Goal: Task Accomplishment & Management: Manage account settings

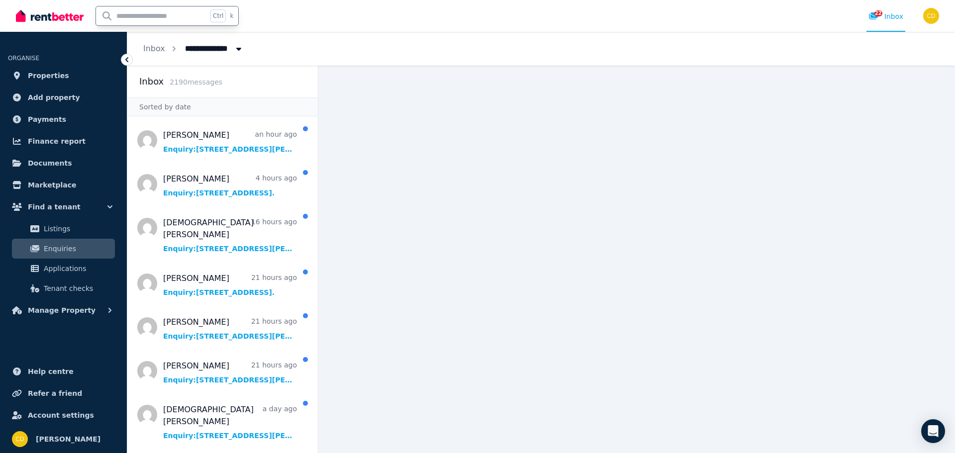
click at [170, 14] on input "text" at bounding box center [151, 15] width 111 height 19
type input "*****"
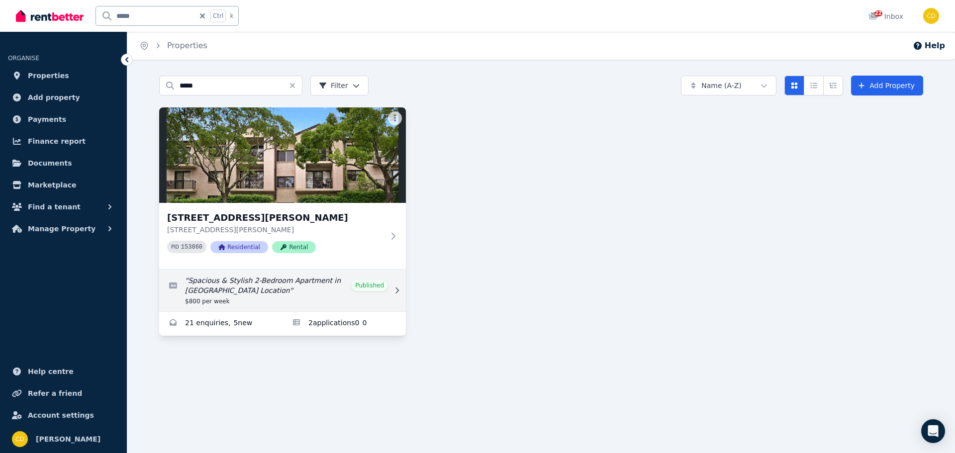
click at [281, 295] on link "Edit listing: Spacious & Stylish 2-Bedroom Apartment in Prime Marrickville Loca…" at bounding box center [282, 291] width 247 height 42
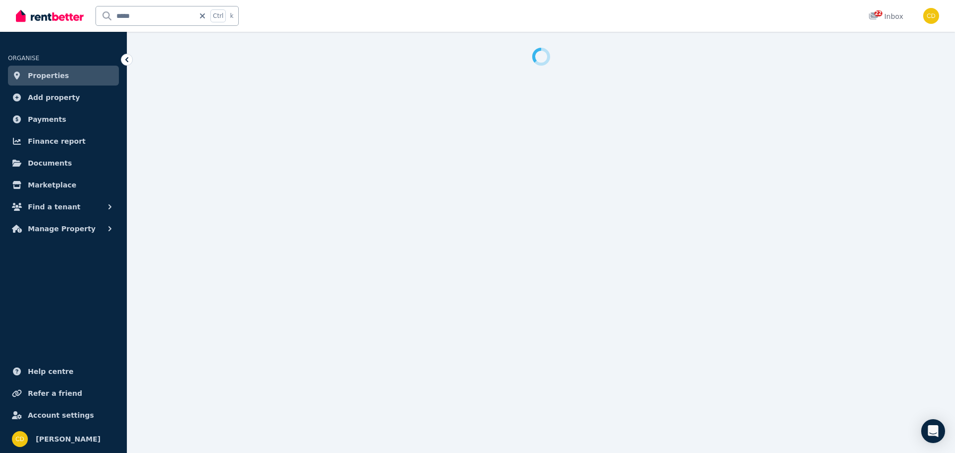
select select "**********"
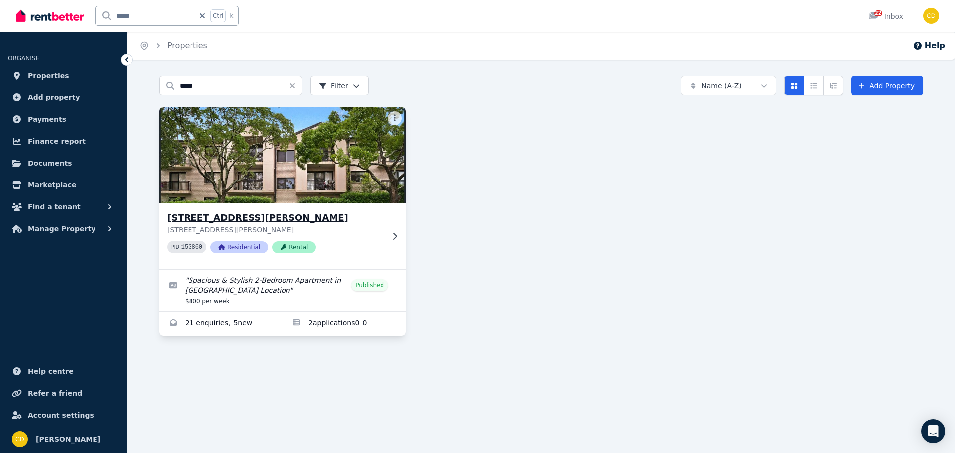
click at [295, 229] on p "[STREET_ADDRESS][PERSON_NAME]" at bounding box center [275, 230] width 217 height 10
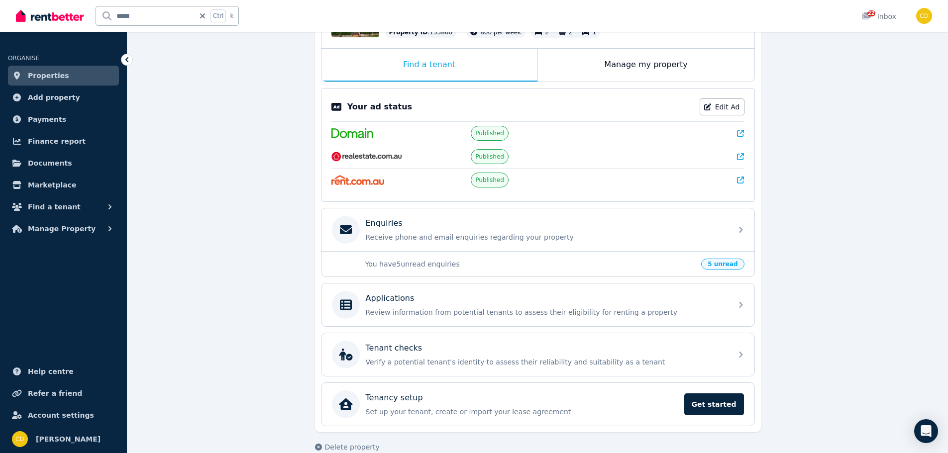
scroll to position [149, 0]
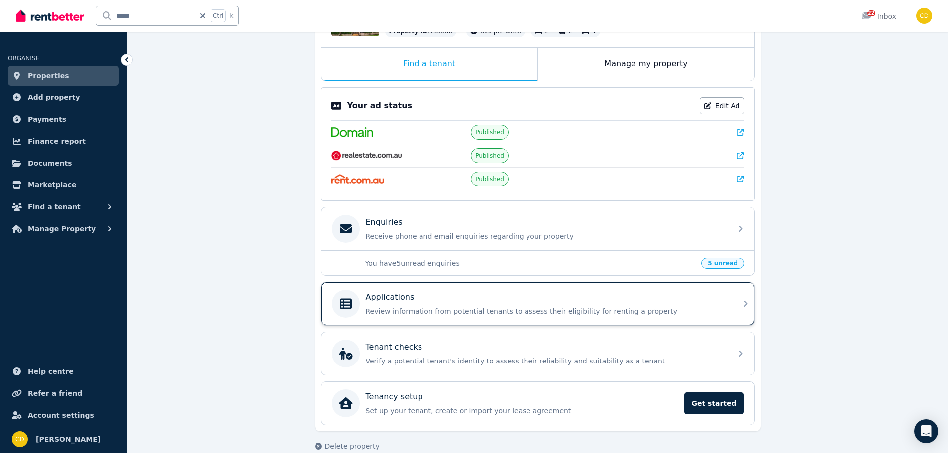
click at [556, 286] on div "Applications Review information from potential tenants to assess their eligibil…" at bounding box center [537, 304] width 433 height 43
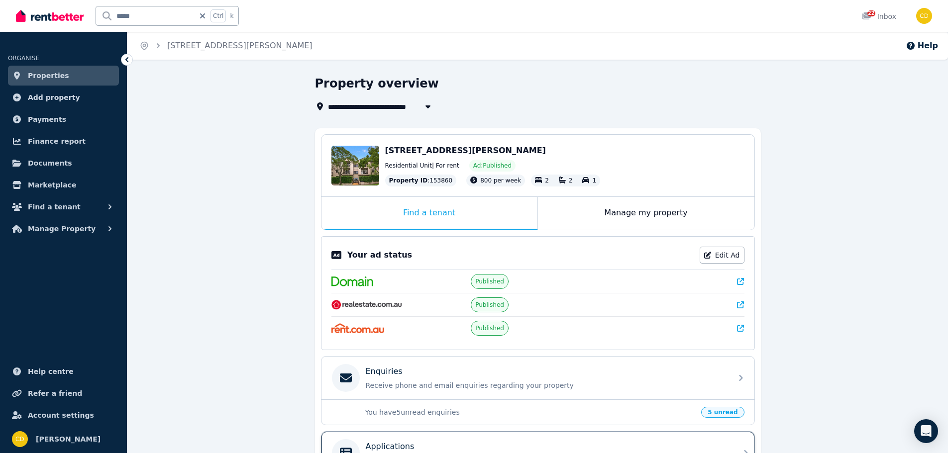
click at [450, 438] on div "Applications Review information from potential tenants to assess their eligibil…" at bounding box center [537, 453] width 433 height 43
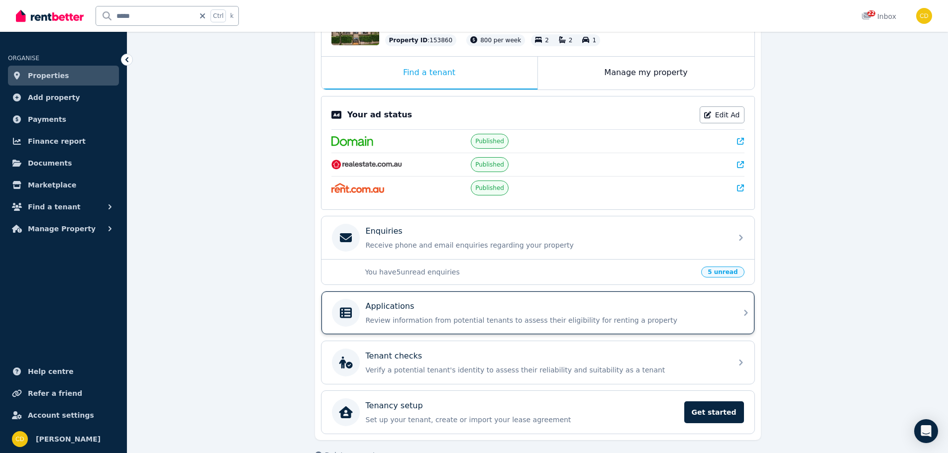
scroll to position [149, 0]
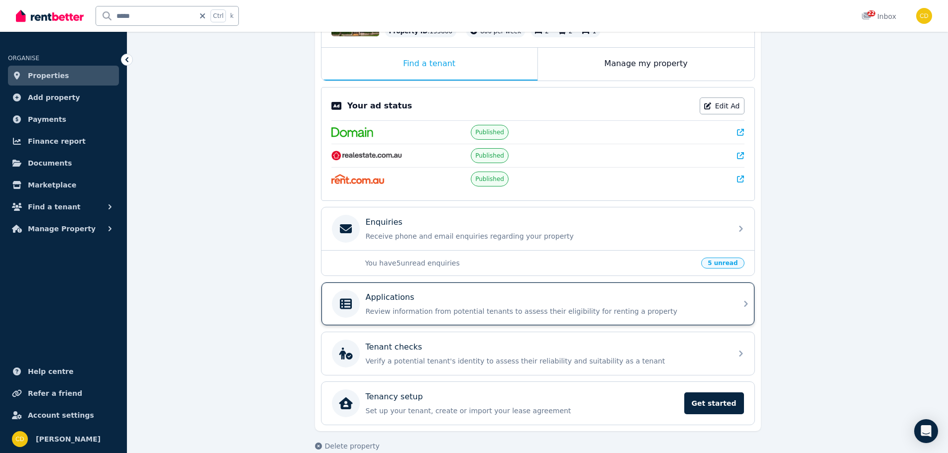
click at [495, 298] on div "Applications" at bounding box center [546, 298] width 360 height 12
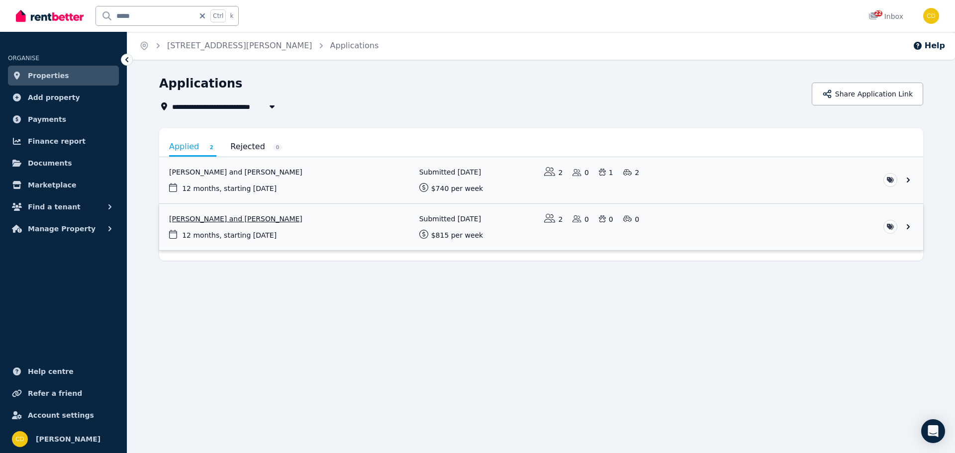
click at [314, 208] on link "View application: Amanda Dheerasekara and Liam Donohoe" at bounding box center [541, 227] width 764 height 46
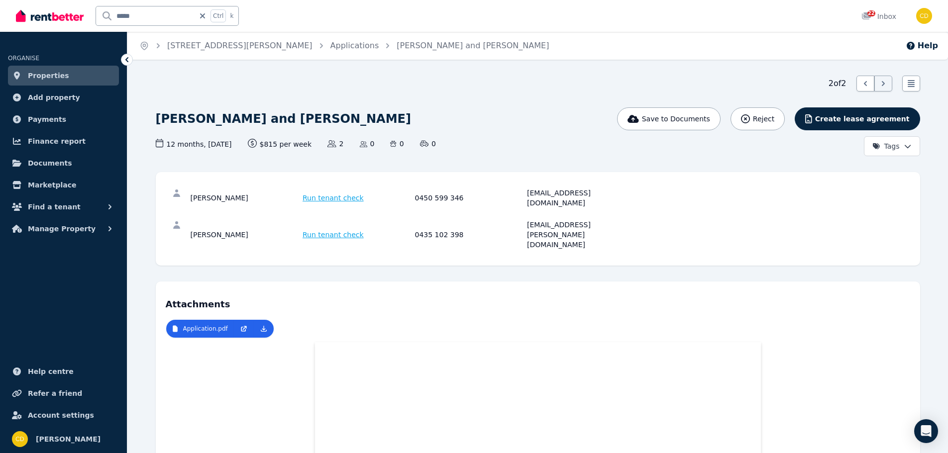
click at [836, 319] on ul "Application.pdf" at bounding box center [538, 330] width 744 height 23
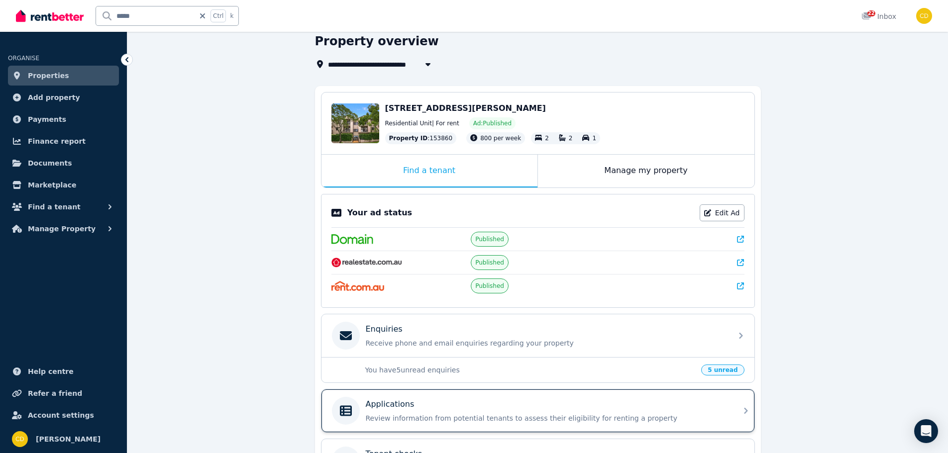
scroll to position [99, 0]
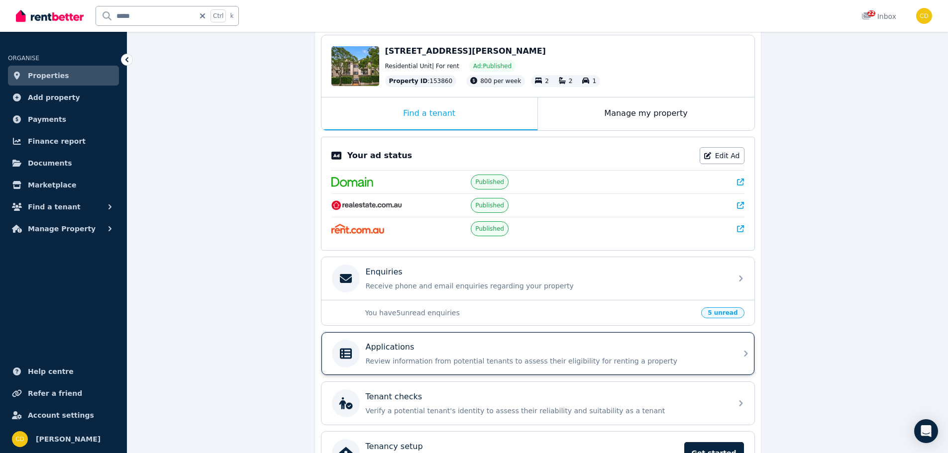
click at [549, 355] on div "Applications Review information from potential tenants to assess their eligibil…" at bounding box center [546, 353] width 360 height 25
